Goal: Navigation & Orientation: Find specific page/section

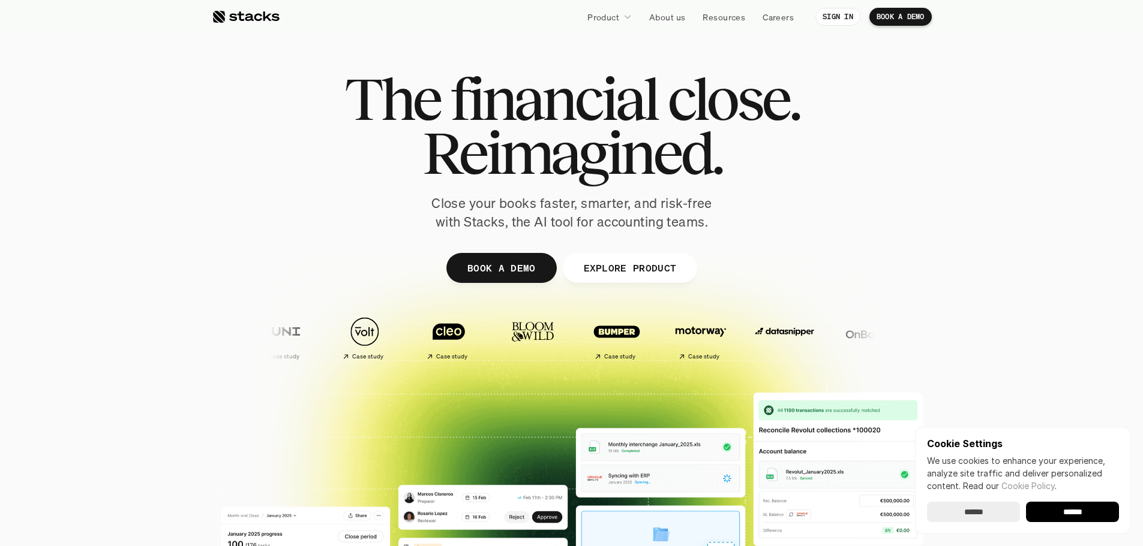
drag, startPoint x: 904, startPoint y: 167, endPoint x: 903, endPoint y: 174, distance: 6.6
click at [903, 174] on div "The financial close. Reimagined. Close your books faster, smarter, and risk-fre…" at bounding box center [572, 152] width 672 height 160
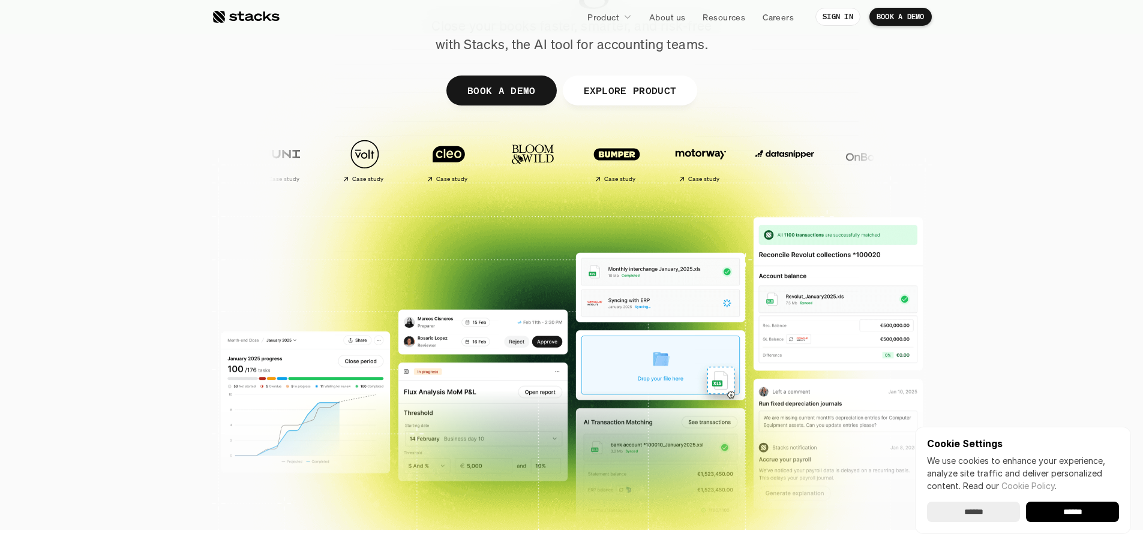
scroll to position [480, 0]
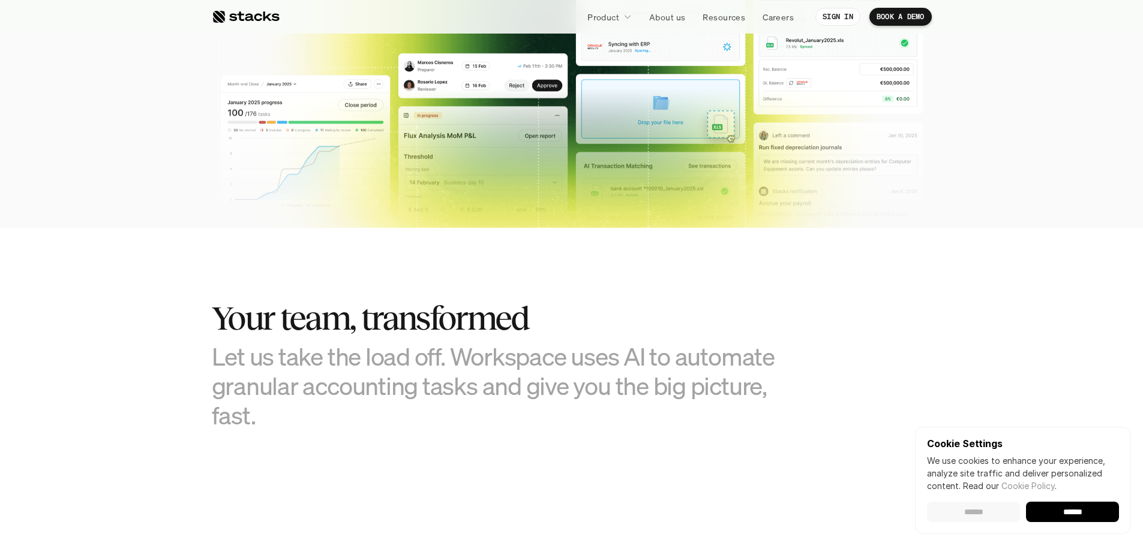
click at [989, 513] on input "******" at bounding box center [973, 512] width 93 height 20
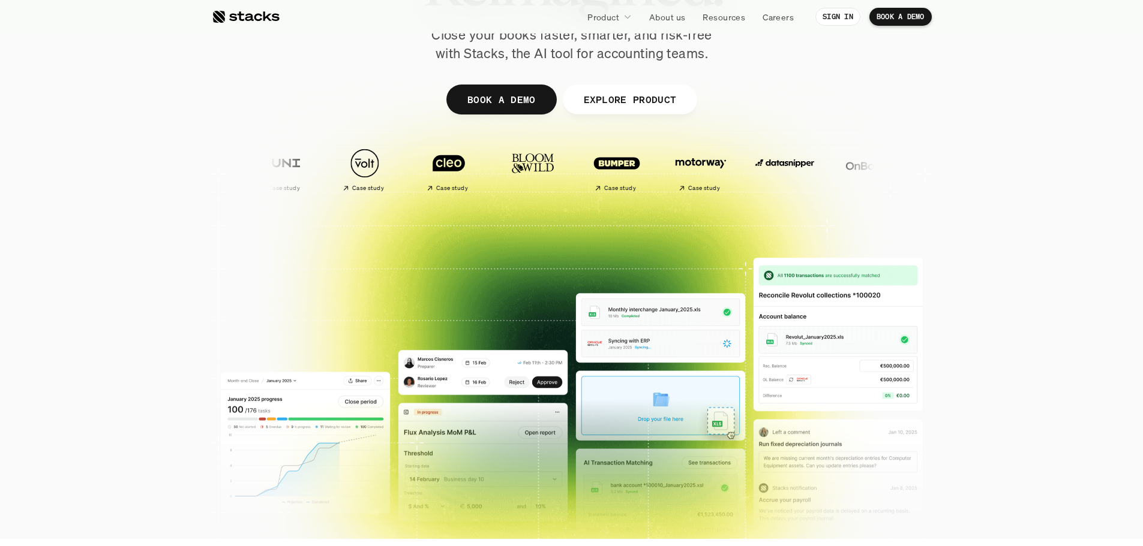
scroll to position [0, 0]
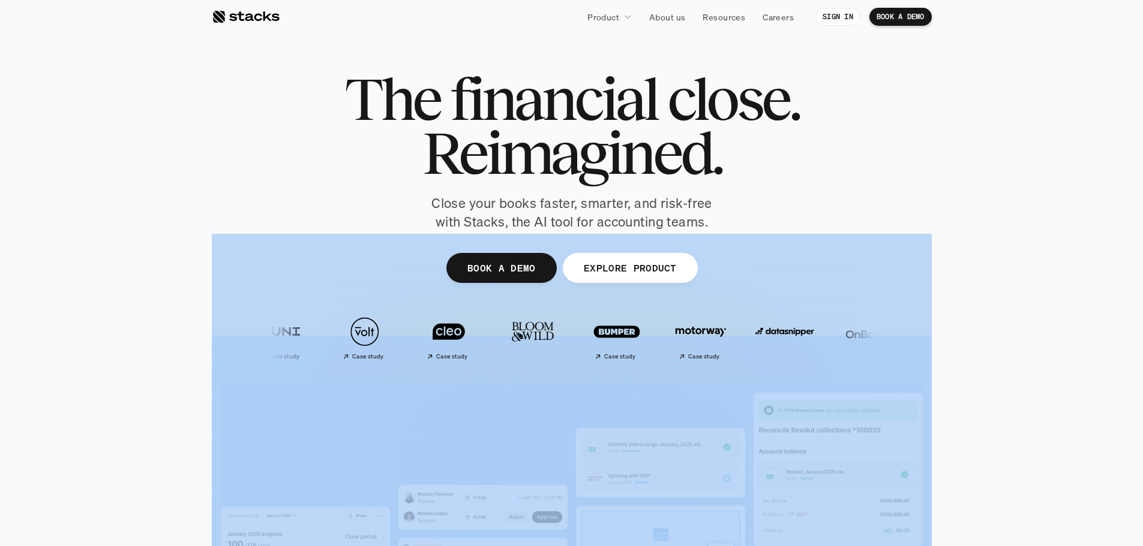
drag, startPoint x: 338, startPoint y: 78, endPoint x: 1025, endPoint y: 181, distance: 694.0
click at [1024, 181] on section "The financial close. Reimagined. Close your books faster, smarter, and risk-fre…" at bounding box center [571, 354] width 1143 height 708
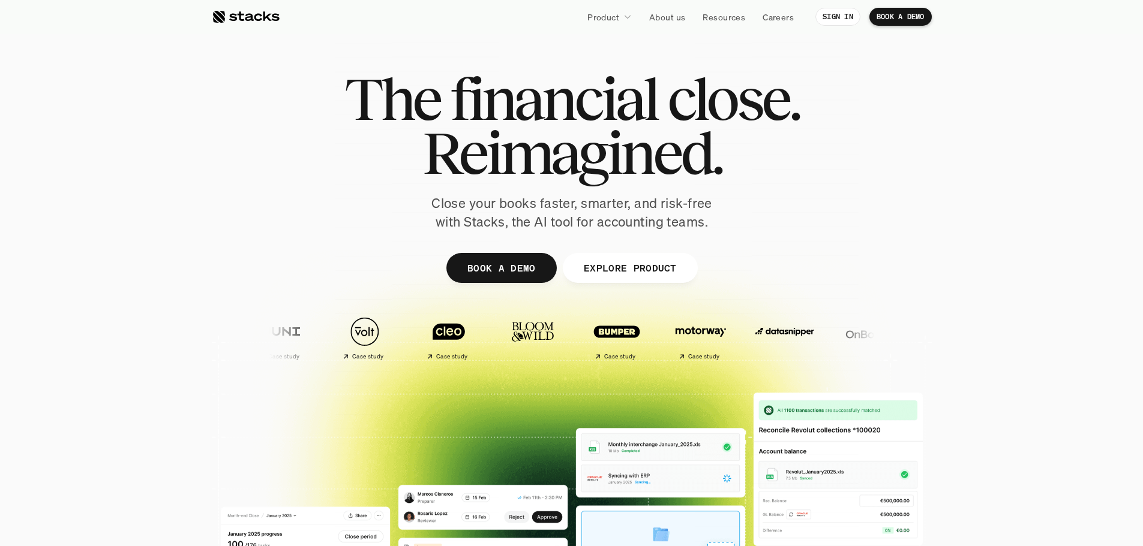
click at [851, 158] on div "The financial close. Reimagined. Close your books faster, smarter, and risk-fre…" at bounding box center [572, 152] width 672 height 160
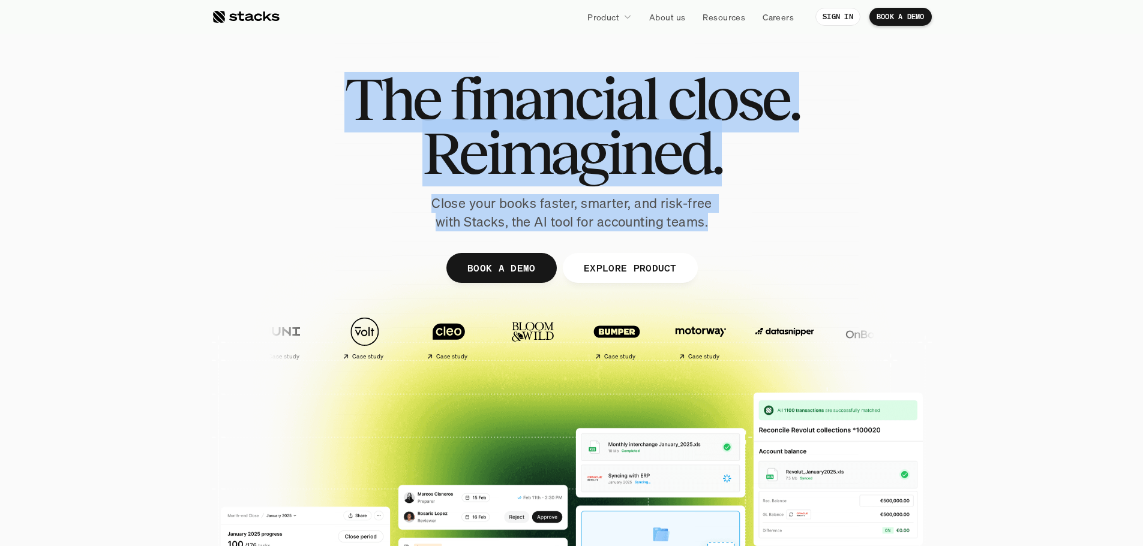
drag, startPoint x: 734, startPoint y: 223, endPoint x: 160, endPoint y: 13, distance: 611.8
click at [249, 34] on div "The financial close. Reimagined. Close your books faster, smarter, and risk-fre…" at bounding box center [572, 294] width 720 height 540
click at [783, 199] on div "The financial close. Reimagined. Close your books faster, smarter, and risk-fre…" at bounding box center [572, 152] width 672 height 160
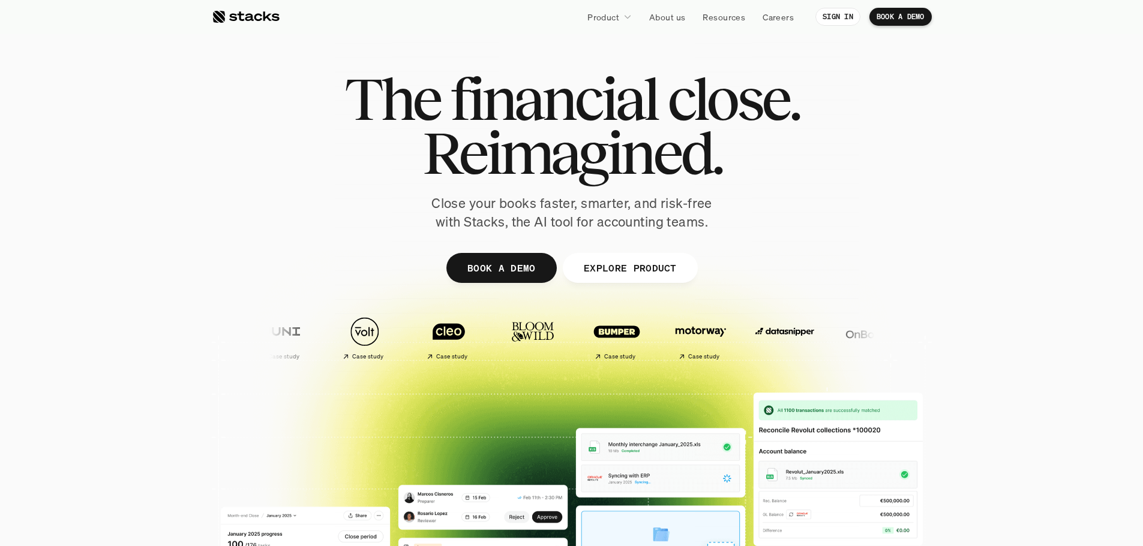
drag, startPoint x: 763, startPoint y: 276, endPoint x: 305, endPoint y: 107, distance: 487.8
click at [305, 107] on div "The financial close. Reimagined. Close your books faster, smarter, and risk-fre…" at bounding box center [572, 294] width 720 height 540
click at [331, 104] on div "The financial close. Reimagined. Close your books faster, smarter, and risk-fre…" at bounding box center [572, 152] width 672 height 160
drag, startPoint x: 332, startPoint y: 97, endPoint x: 821, endPoint y: 236, distance: 507.9
click at [821, 236] on div "The financial close. Reimagined. Close your books faster, smarter, and risk-fre…" at bounding box center [572, 294] width 720 height 540
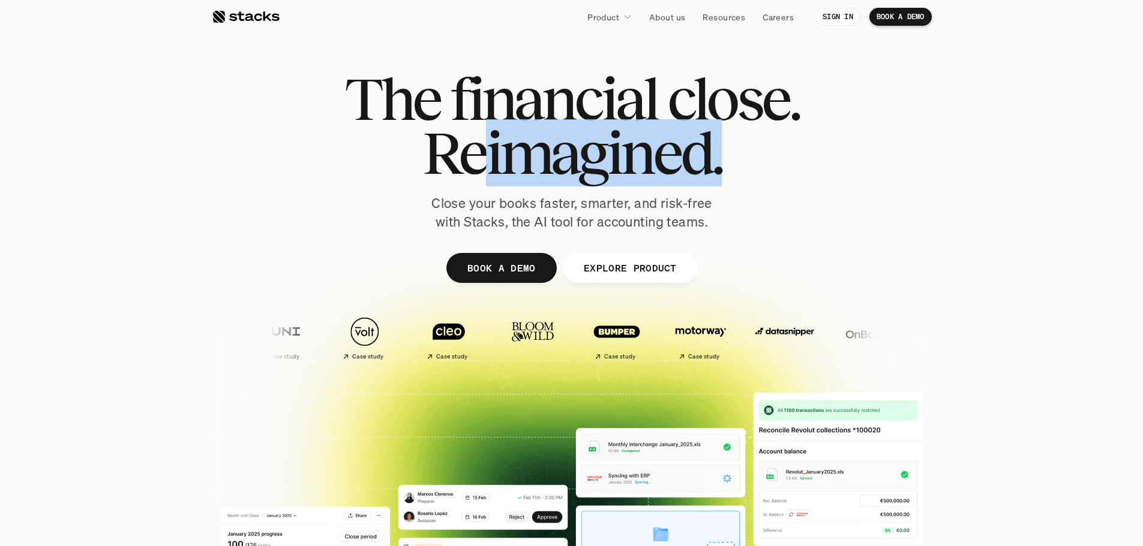
drag, startPoint x: 781, startPoint y: 229, endPoint x: 404, endPoint y: 107, distance: 395.7
click at [463, 136] on div "The financial close. Reimagined. Close your books faster, smarter, and risk-fre…" at bounding box center [572, 152] width 672 height 160
